Goal: Download file/media

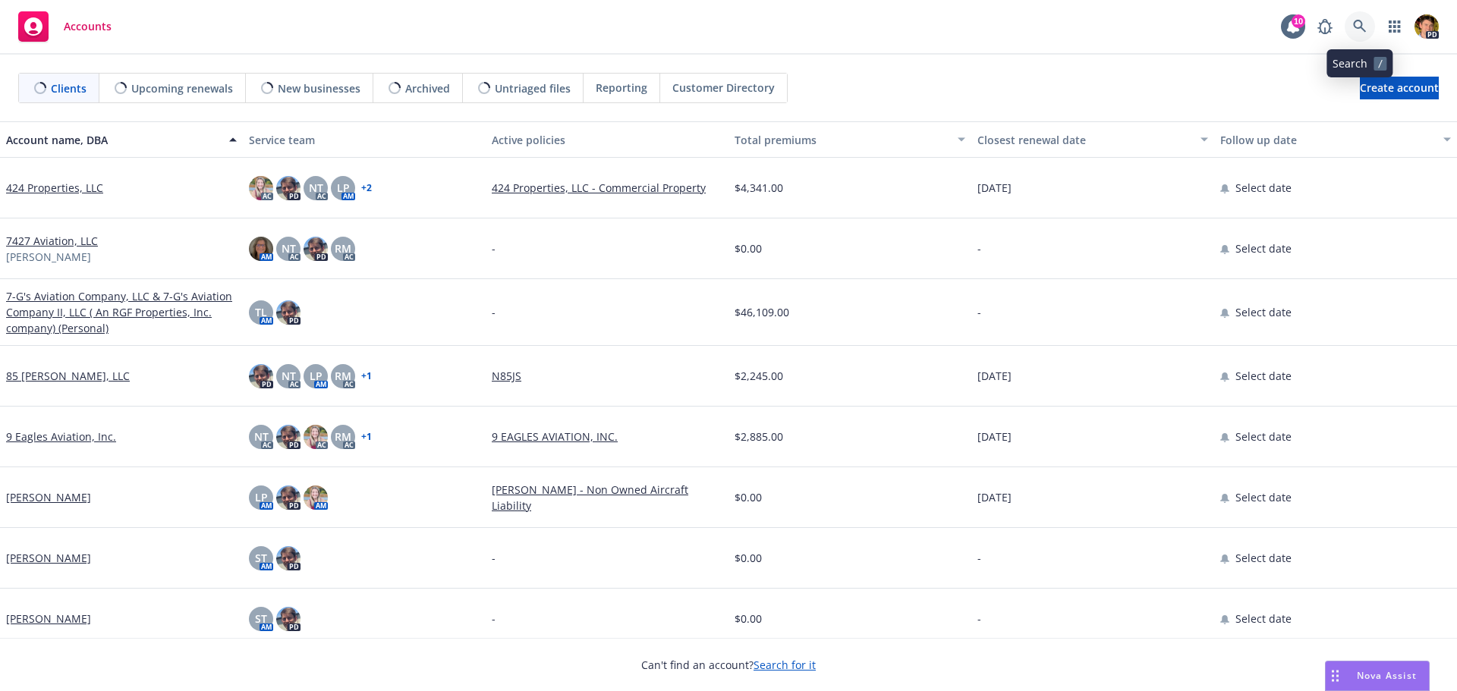
click at [1361, 27] on icon at bounding box center [1359, 26] width 13 height 13
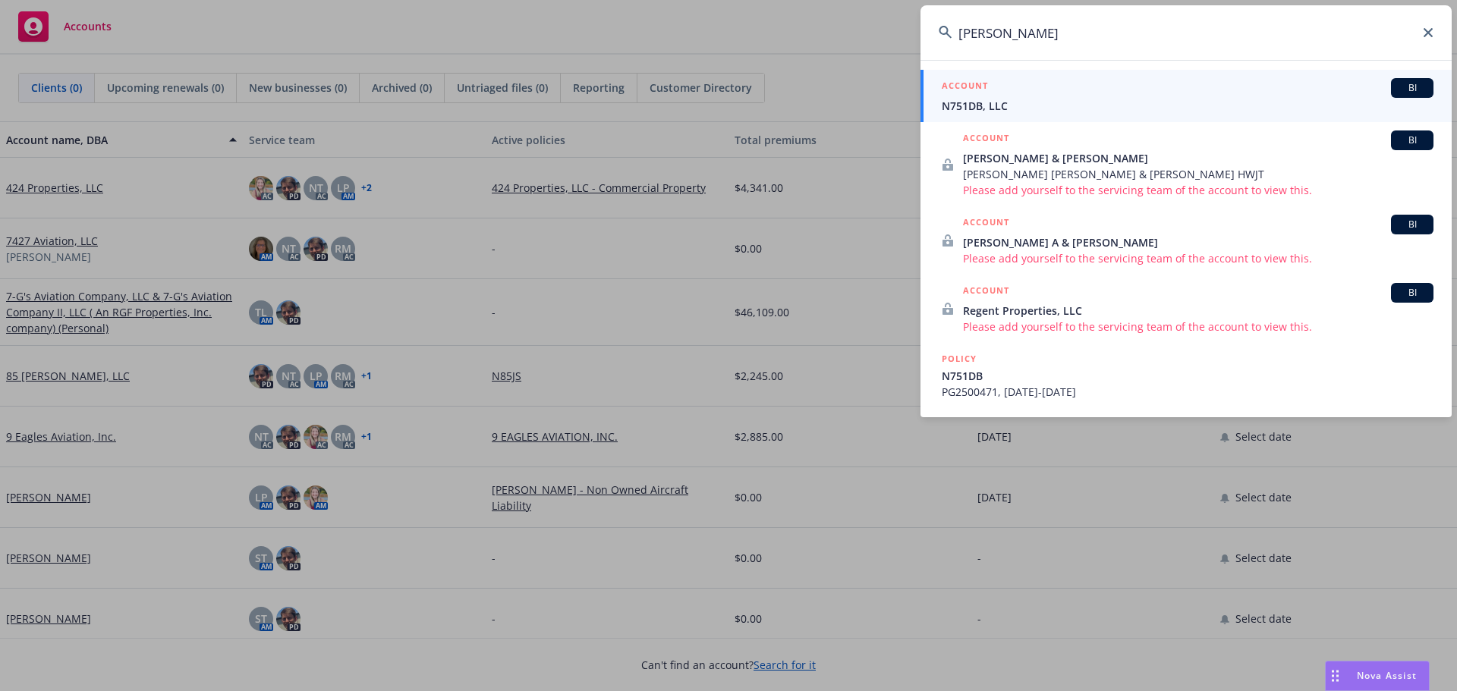
type input "[PERSON_NAME]"
click at [1053, 97] on div "ACCOUNT BI" at bounding box center [1188, 88] width 492 height 20
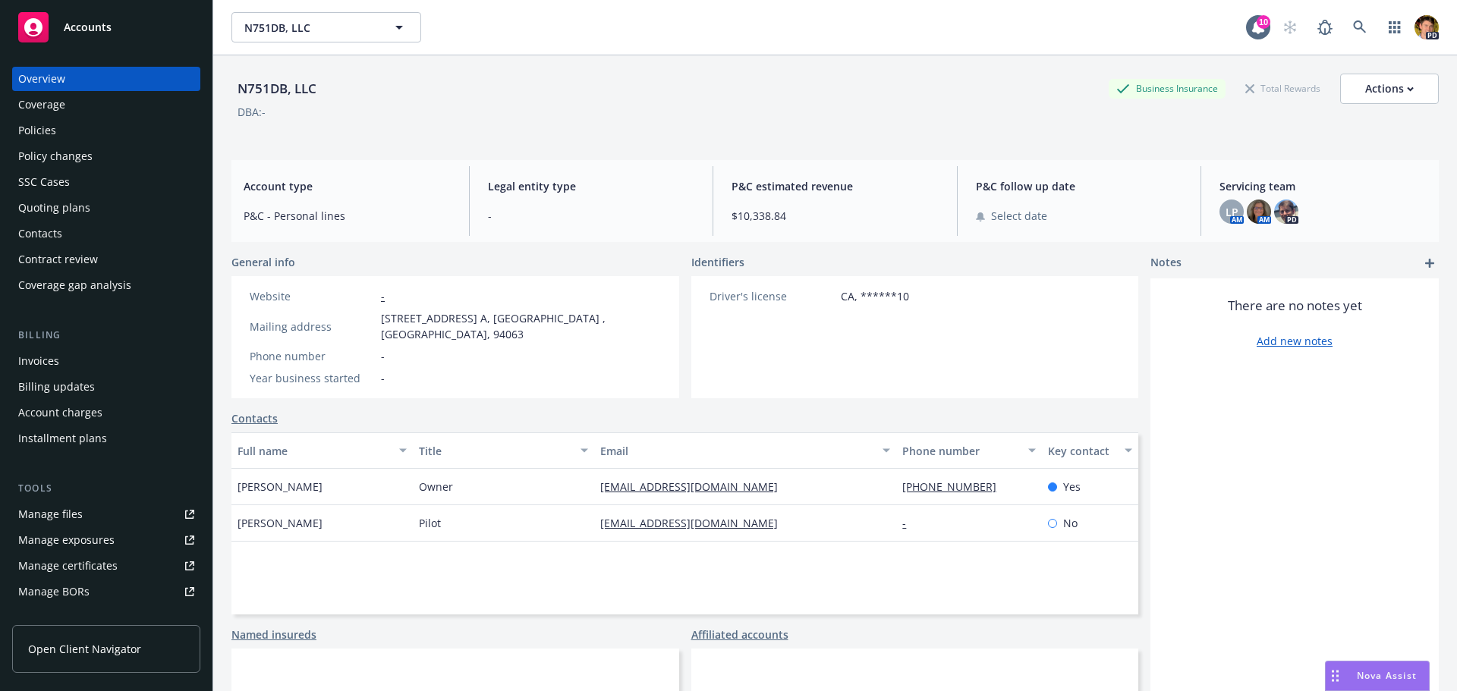
click at [46, 357] on div "Invoices" at bounding box center [38, 361] width 41 height 24
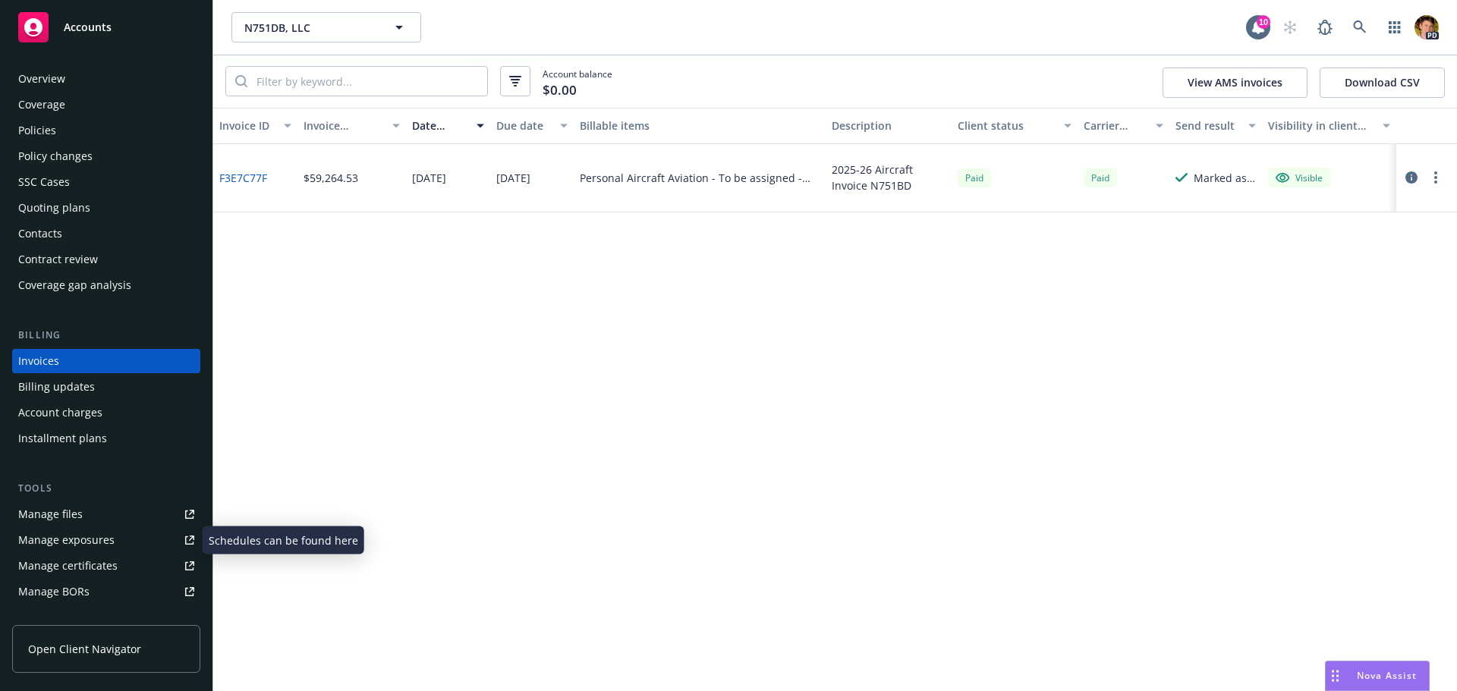
click at [60, 518] on div "Manage files" at bounding box center [50, 514] width 65 height 24
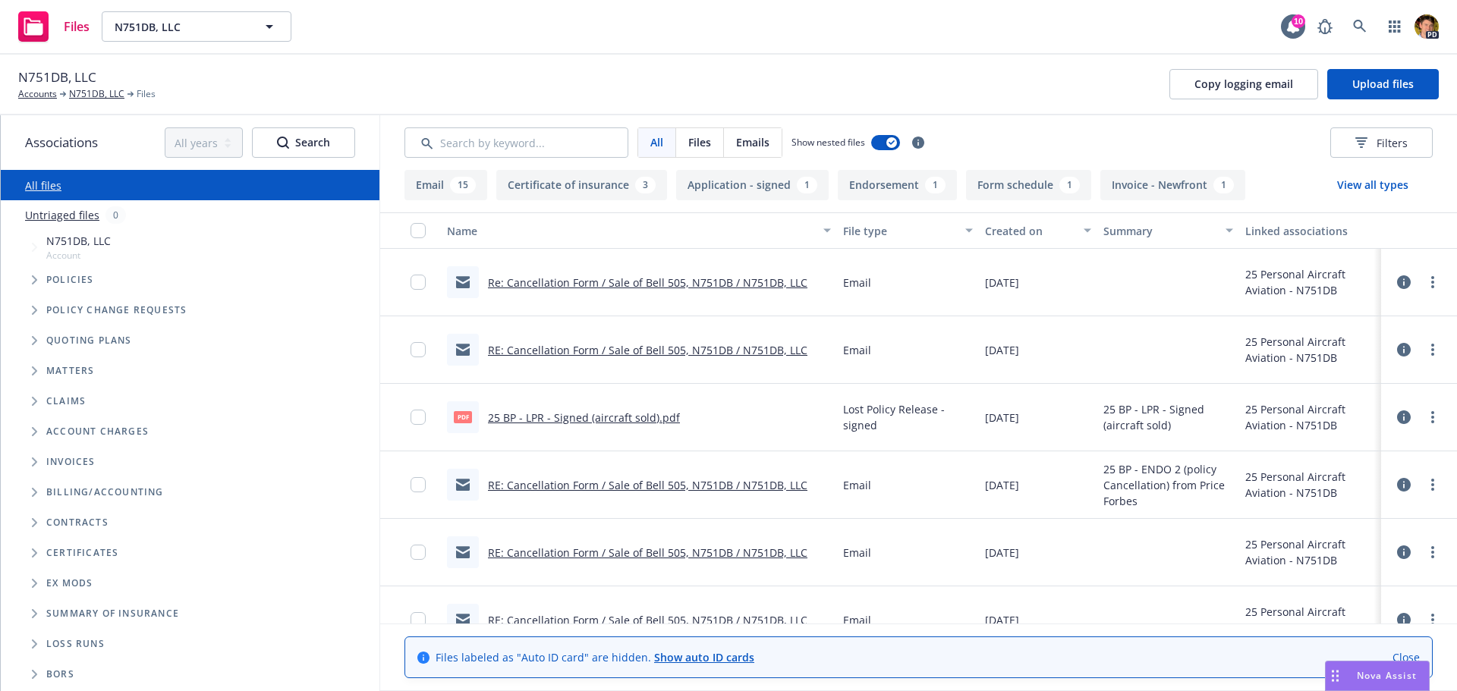
click at [600, 283] on link "Re: Cancellation Form / Sale of Bell 505, N751DB / N751DB, LLC" at bounding box center [648, 283] width 320 height 14
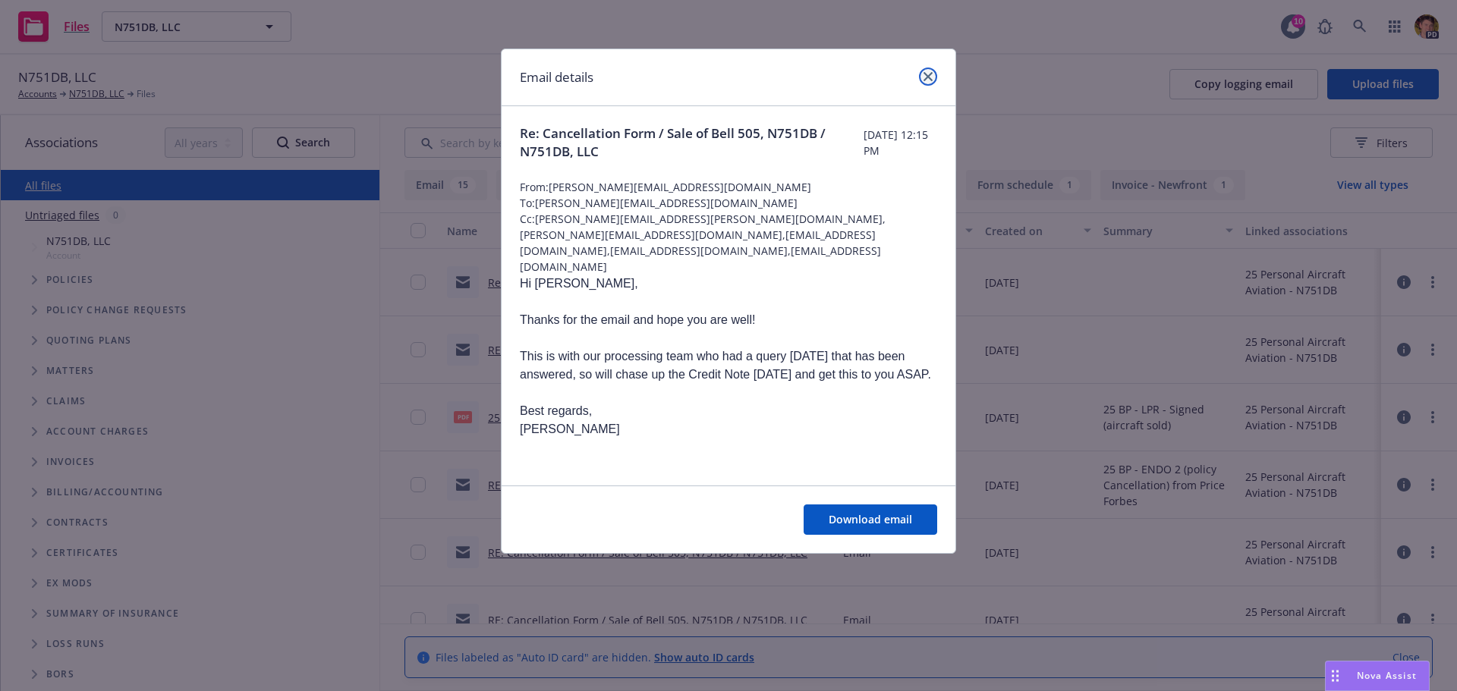
click at [930, 79] on icon "close" at bounding box center [928, 76] width 9 height 9
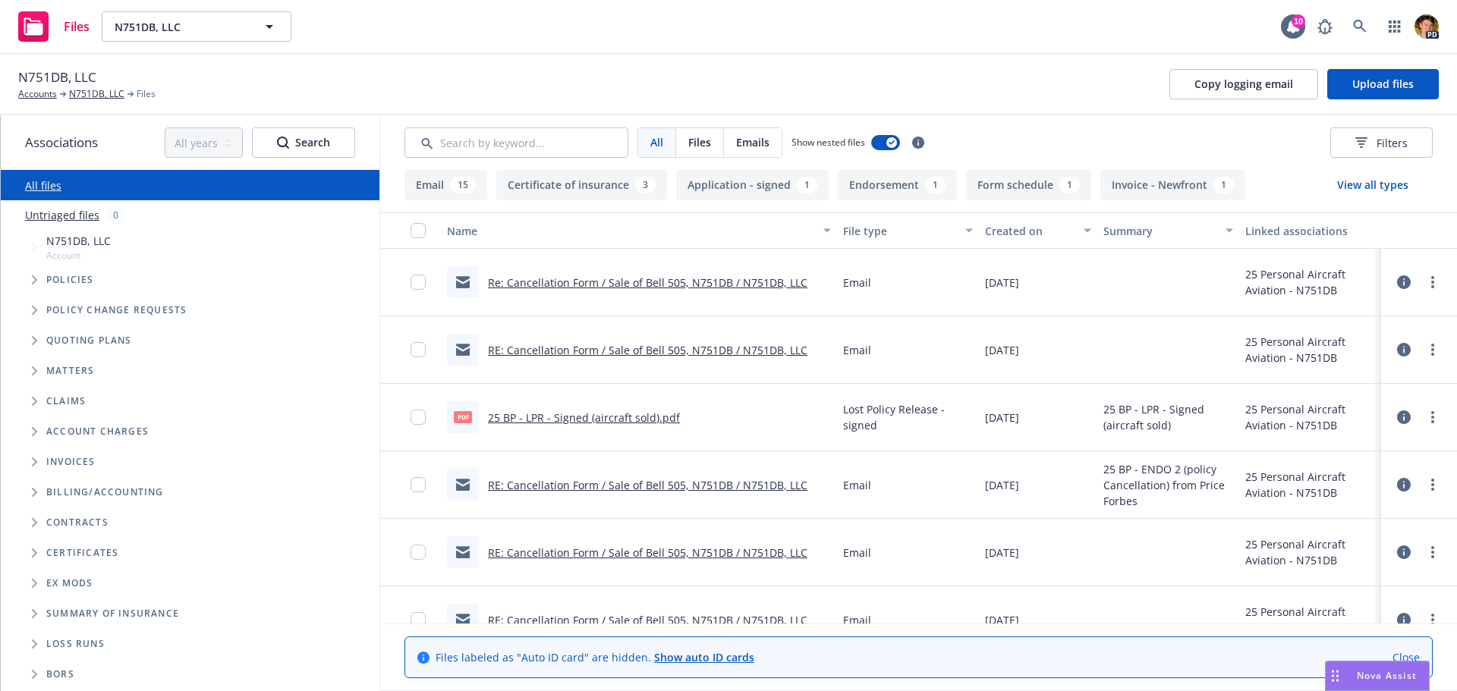
click at [644, 284] on link "Re: Cancellation Form / Sale of Bell 505, N751DB / N751DB, LLC" at bounding box center [648, 283] width 320 height 14
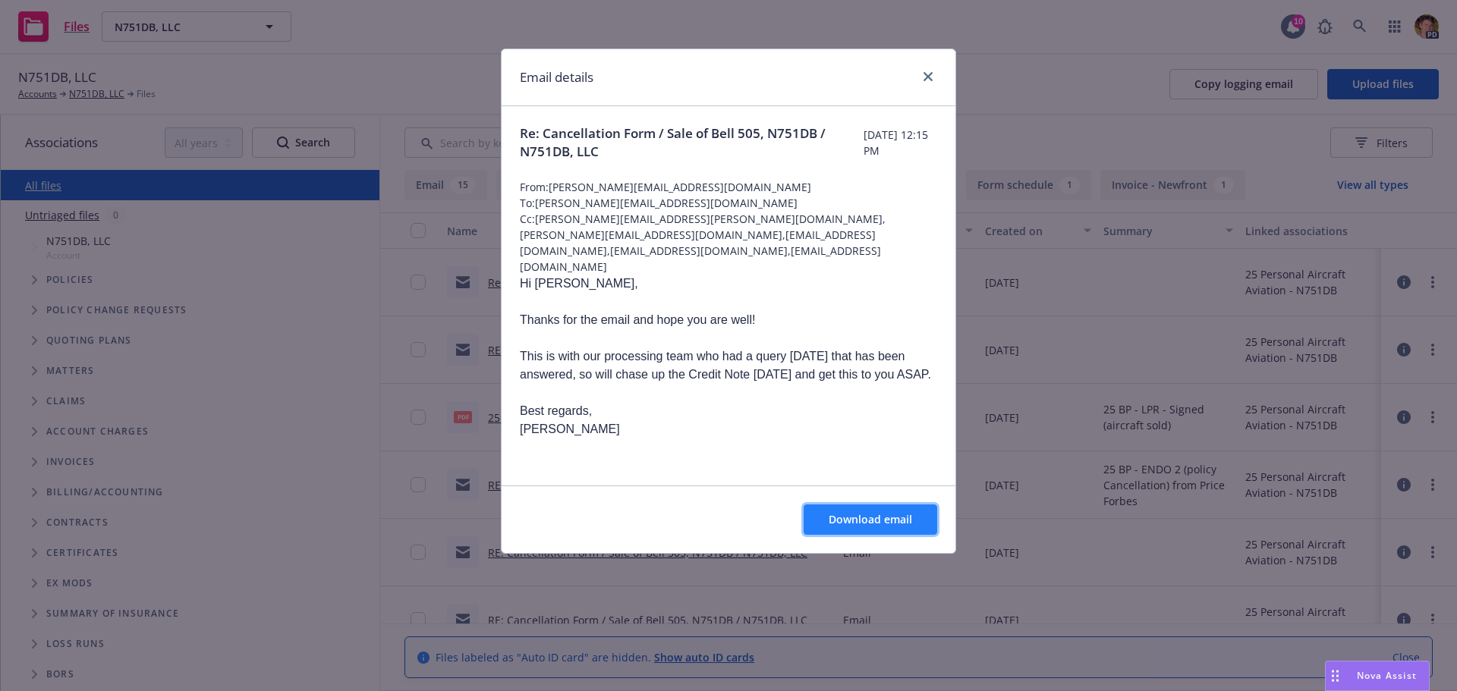
click at [905, 526] on span "Download email" at bounding box center [870, 519] width 83 height 14
click at [924, 81] on link "close" at bounding box center [928, 77] width 18 height 18
